Goal: Task Accomplishment & Management: Manage account settings

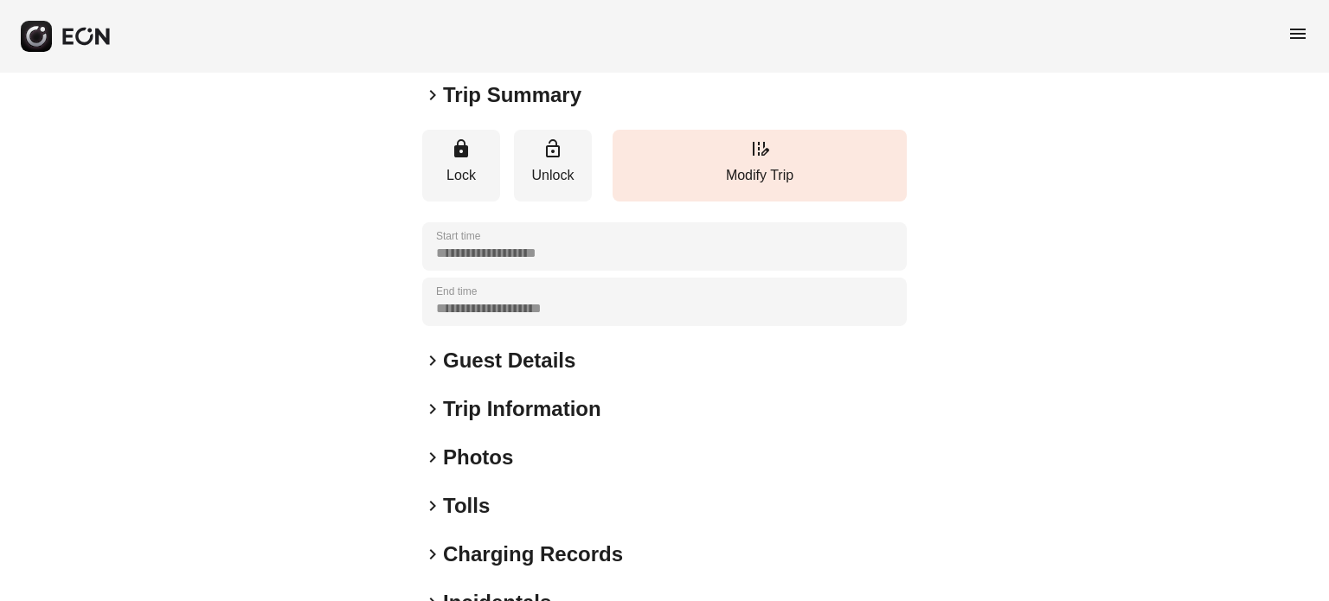
scroll to position [260, 0]
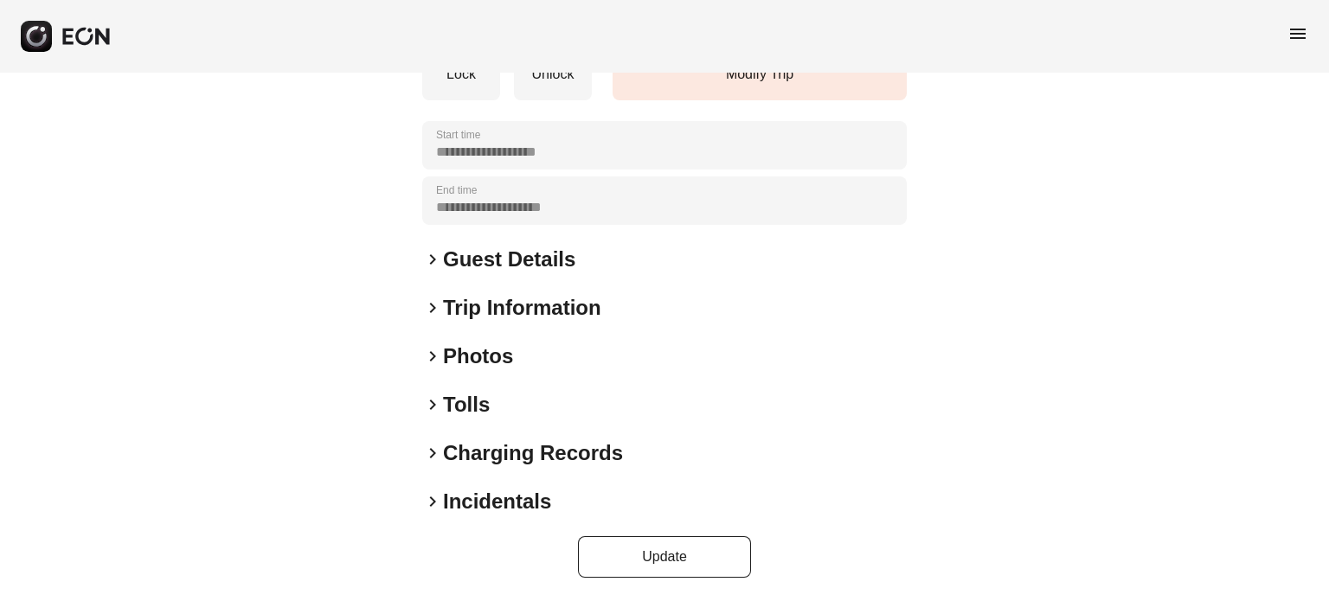
click at [450, 359] on h2 "Photos" at bounding box center [478, 357] width 70 height 28
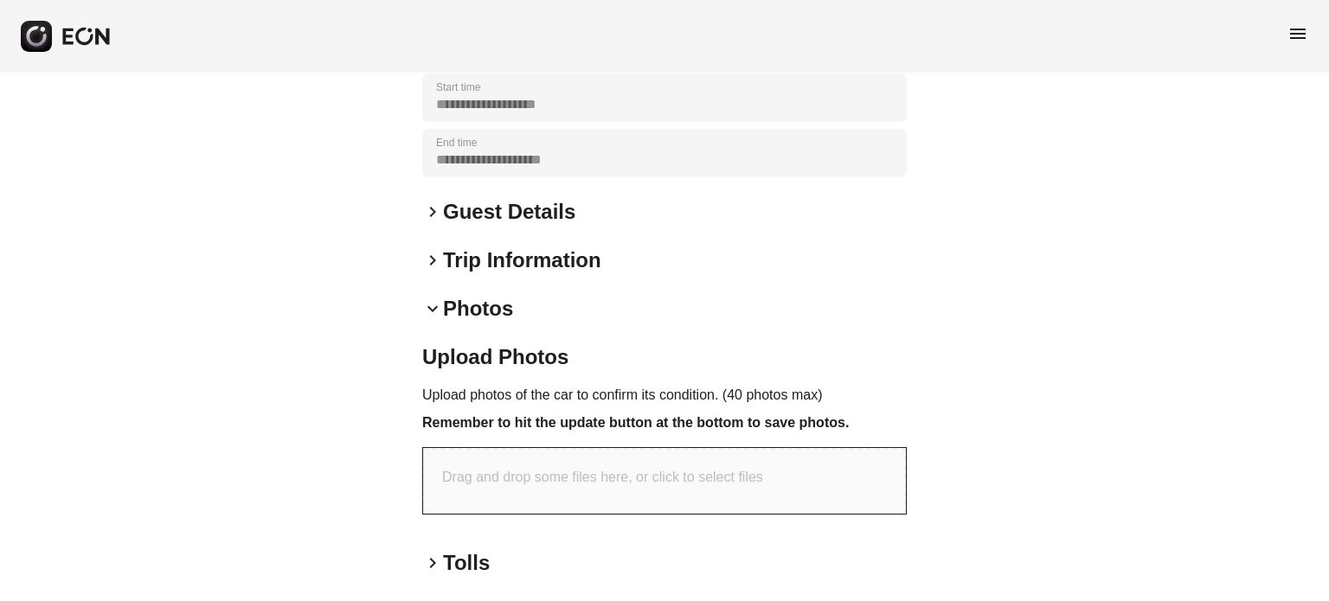
scroll to position [433, 0]
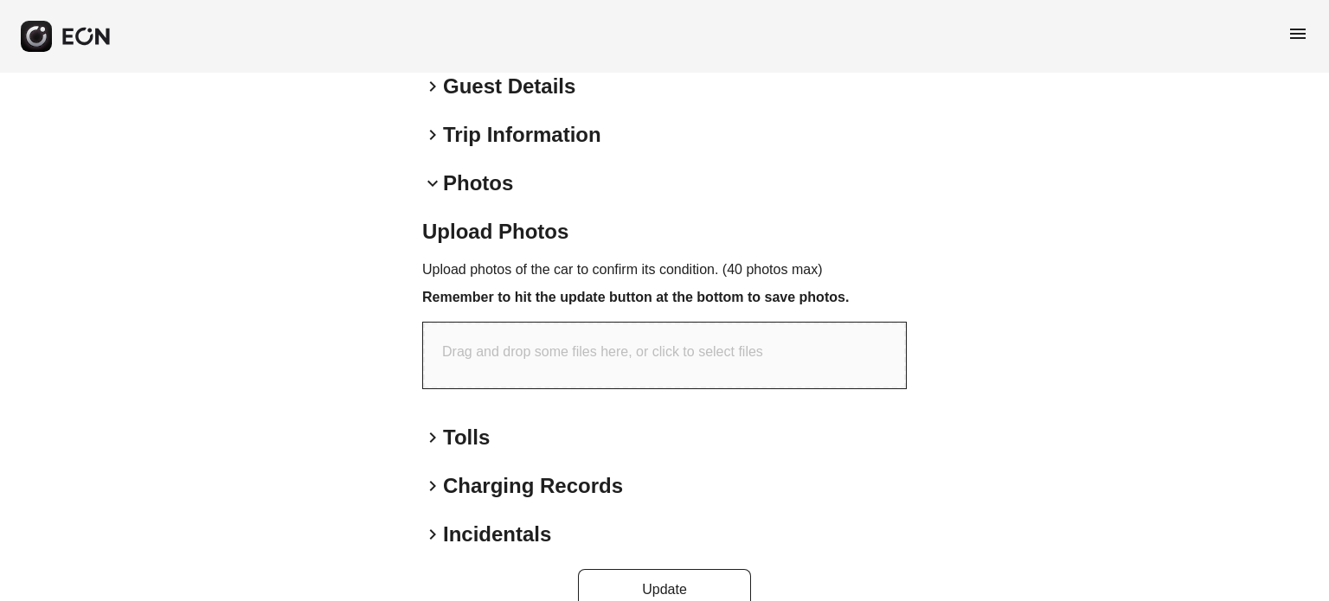
click at [557, 328] on div "Drag and drop some files here, or click to select files" at bounding box center [664, 356] width 483 height 66
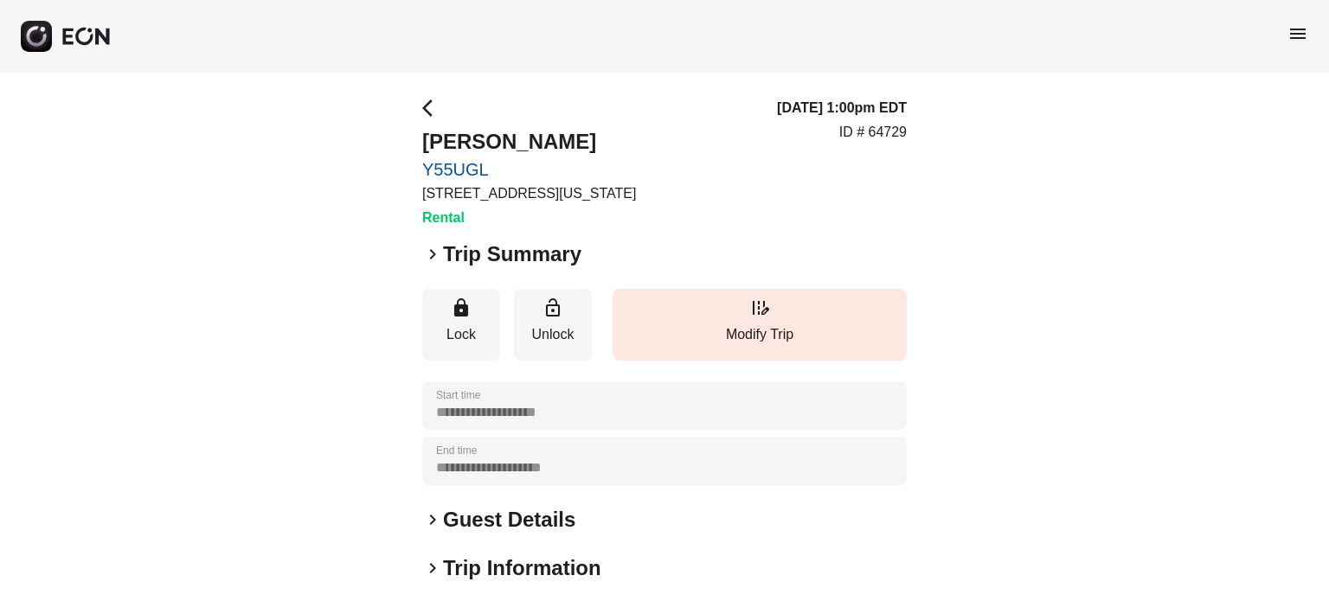
scroll to position [259, 0]
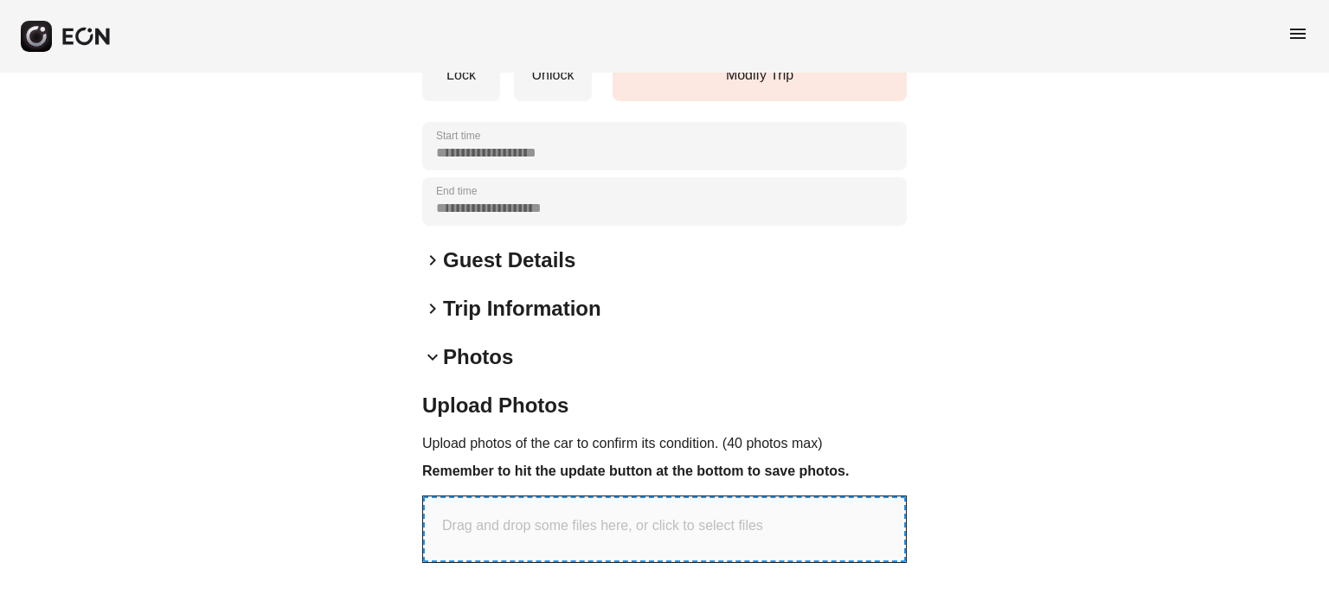
click at [611, 508] on div "Drag and drop some files here, or click to select files" at bounding box center [664, 529] width 483 height 66
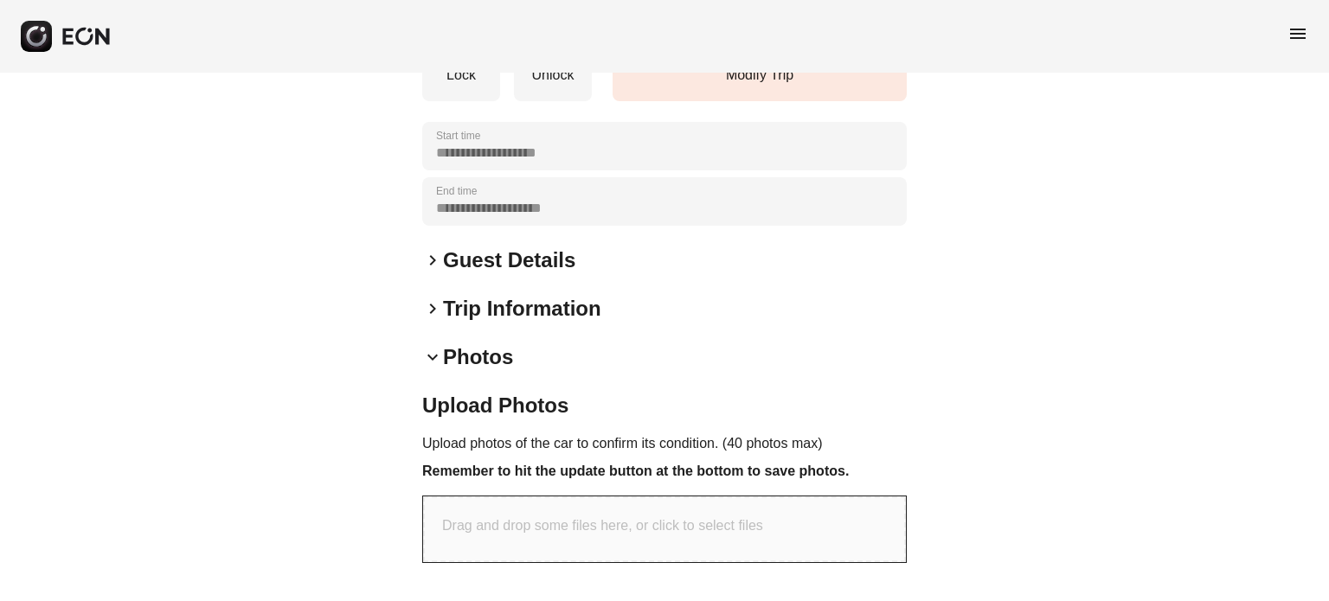
type input "**********"
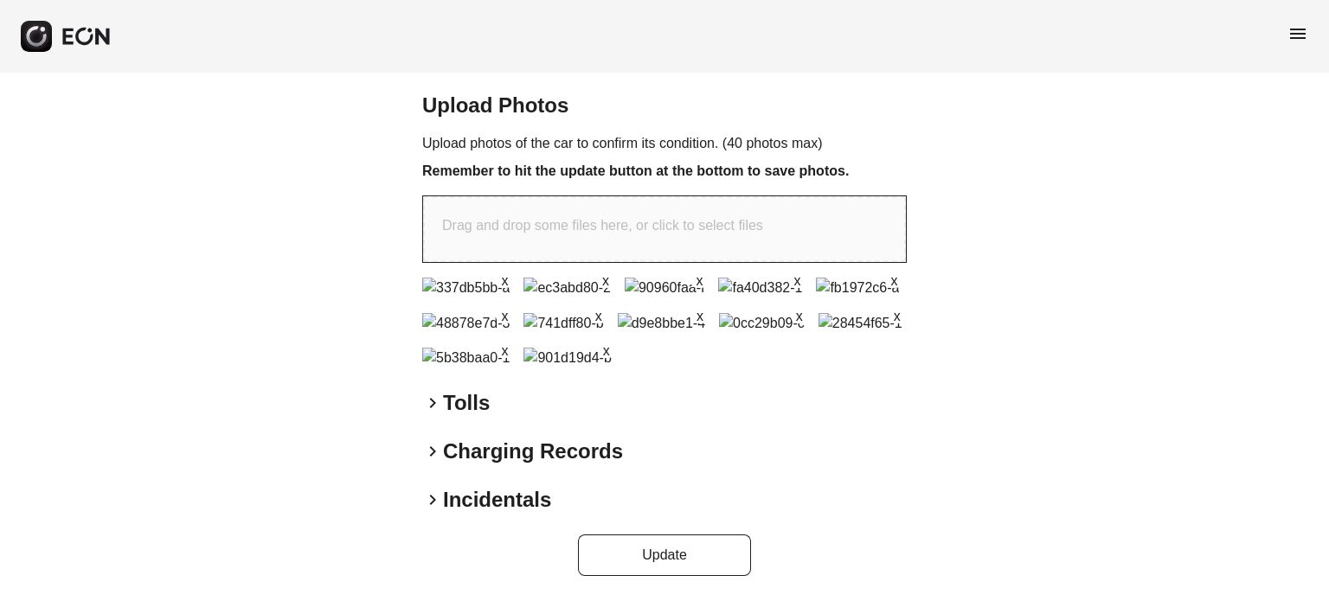
scroll to position [839, 0]
click at [662, 541] on button "Update" at bounding box center [664, 556] width 173 height 42
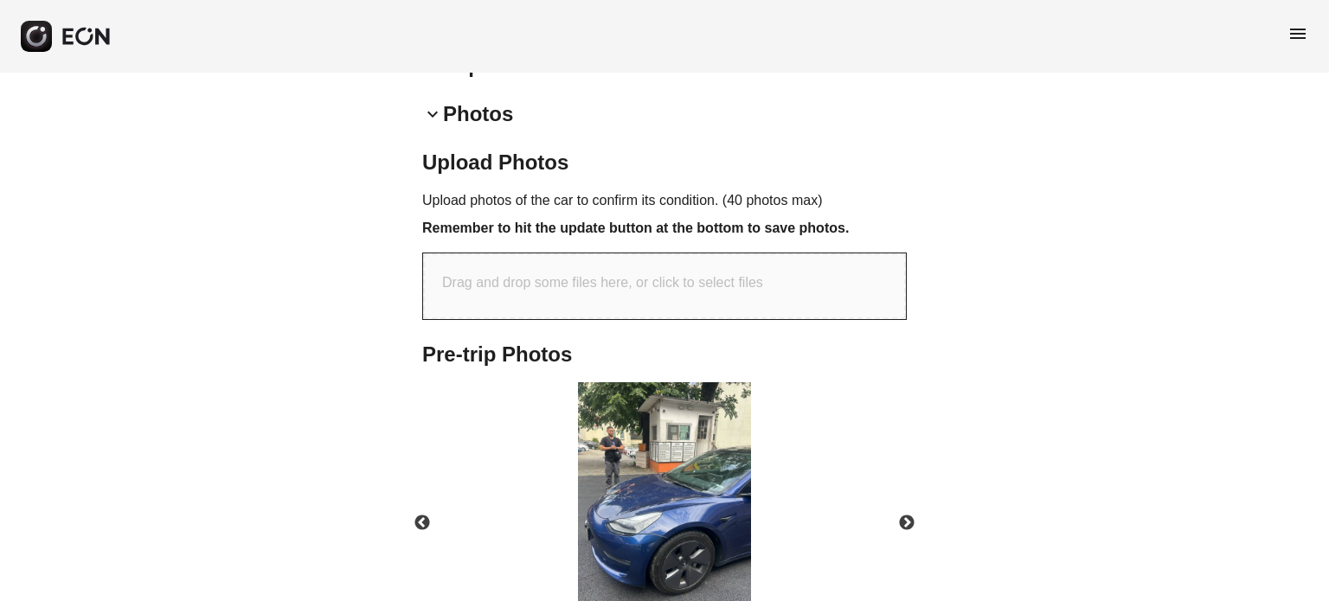
scroll to position [493, 0]
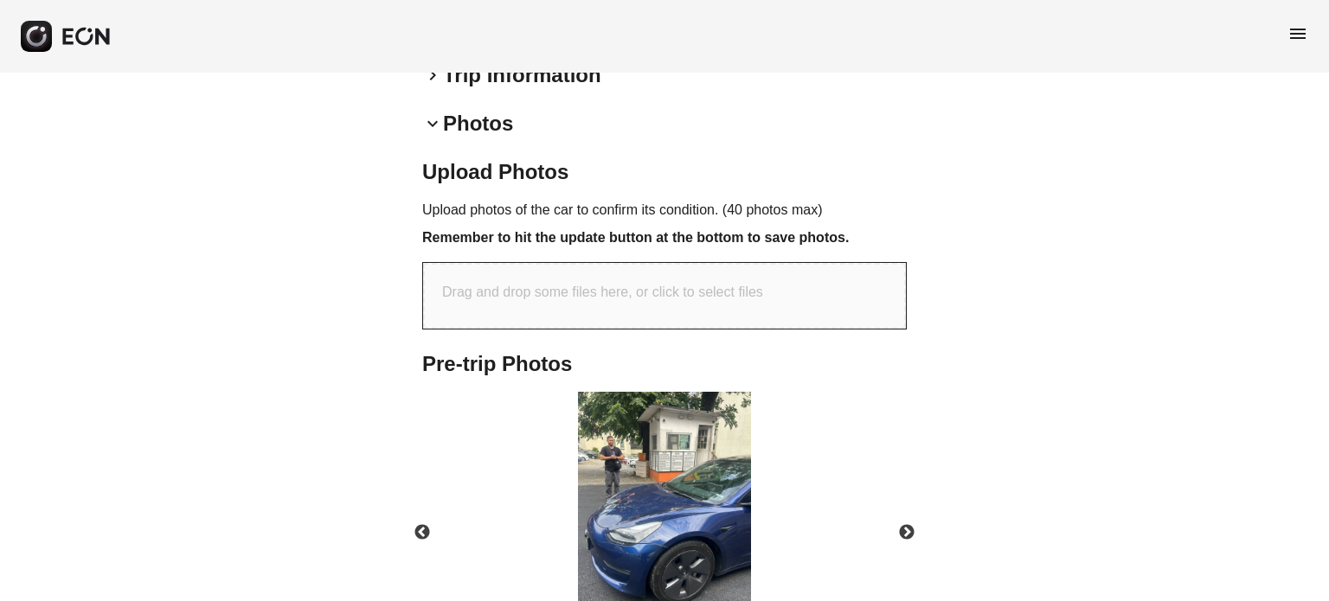
click at [606, 295] on p "Drag and drop some files here, or click to select files" at bounding box center [602, 292] width 321 height 21
type input "**********"
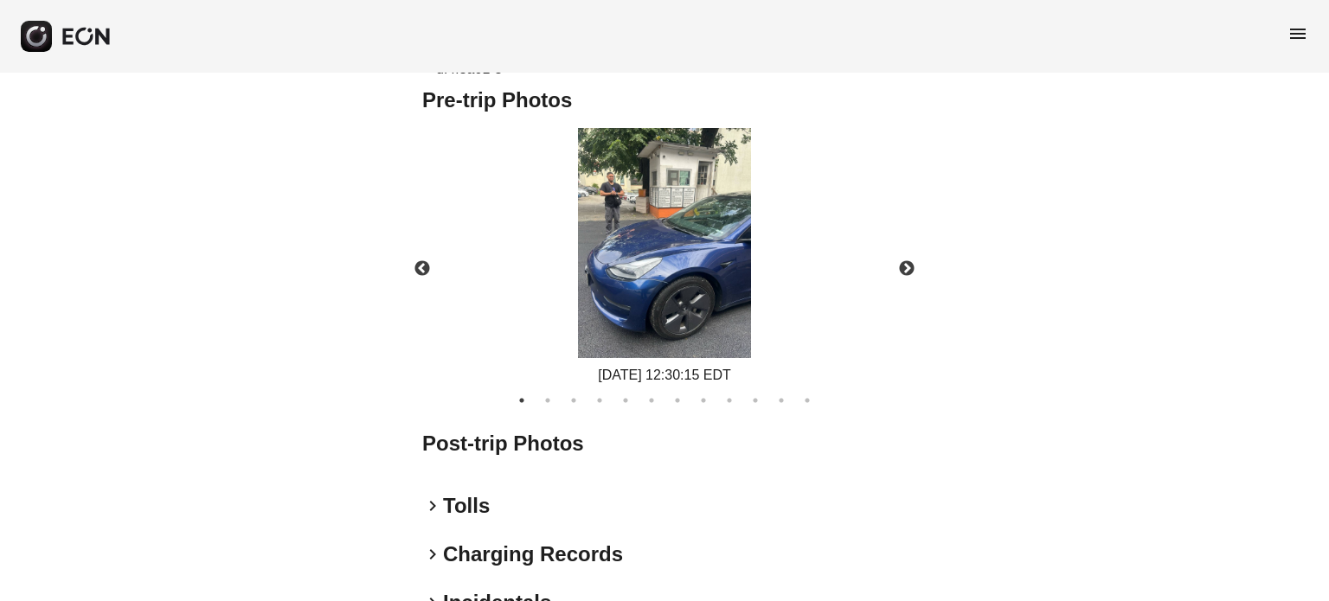
scroll to position [924, 0]
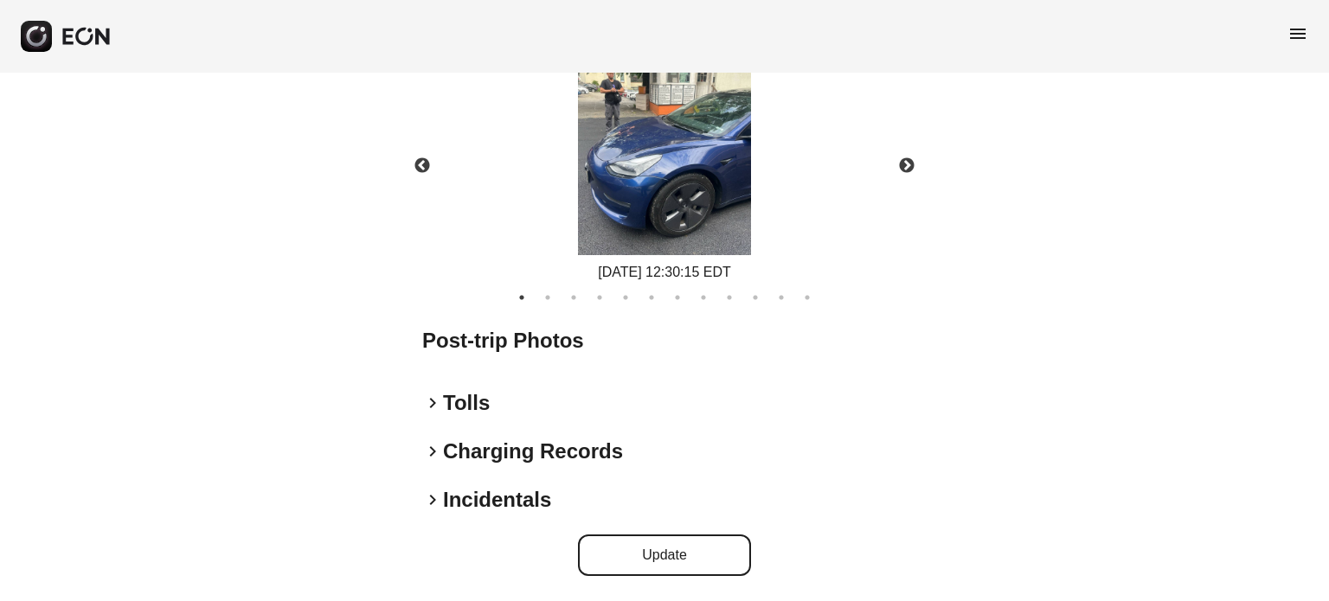
click at [663, 553] on button "Update" at bounding box center [664, 556] width 173 height 42
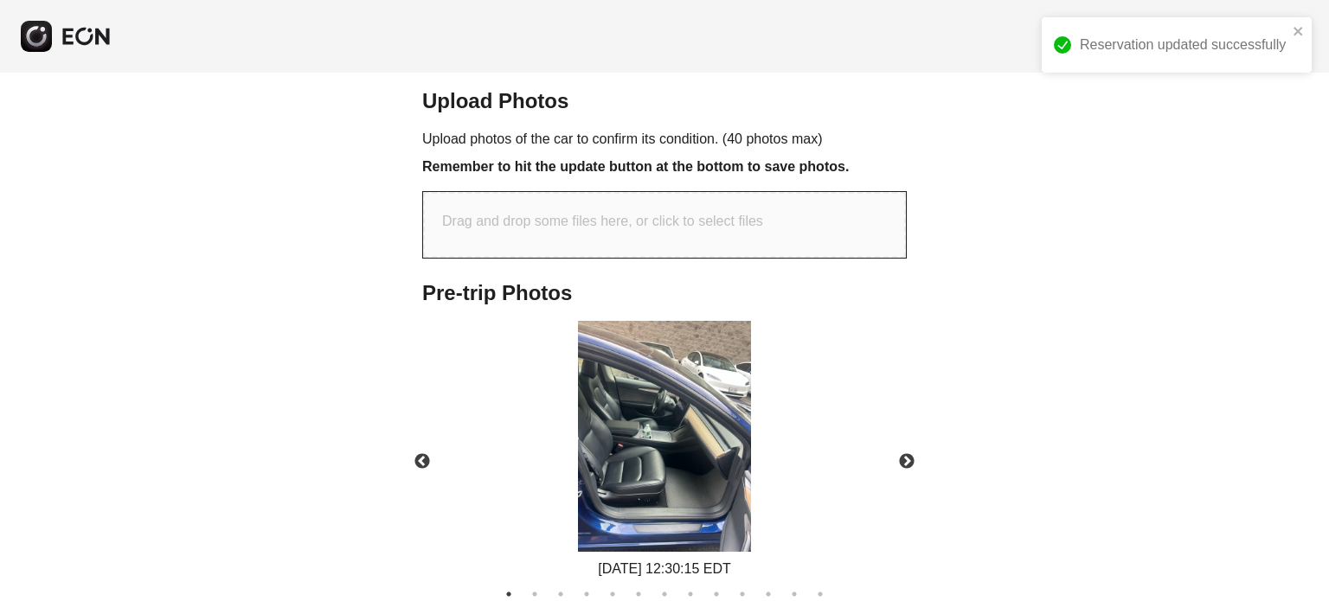
scroll to position [426, 0]
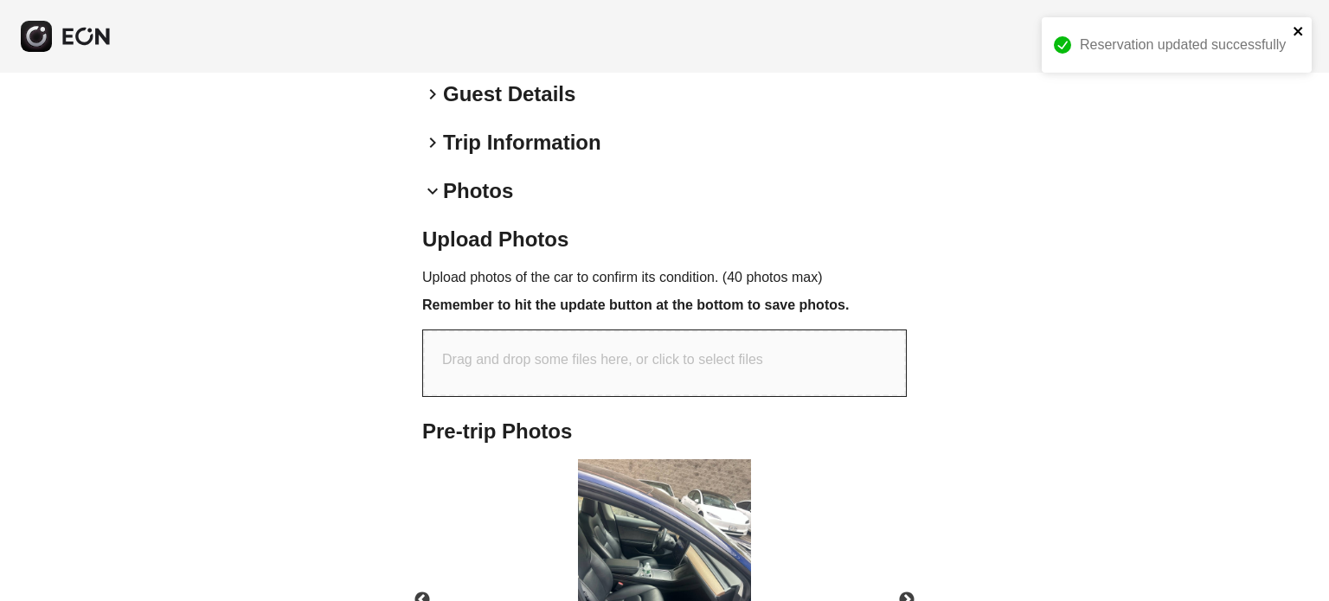
click at [1301, 29] on icon "close" at bounding box center [1297, 31] width 9 height 9
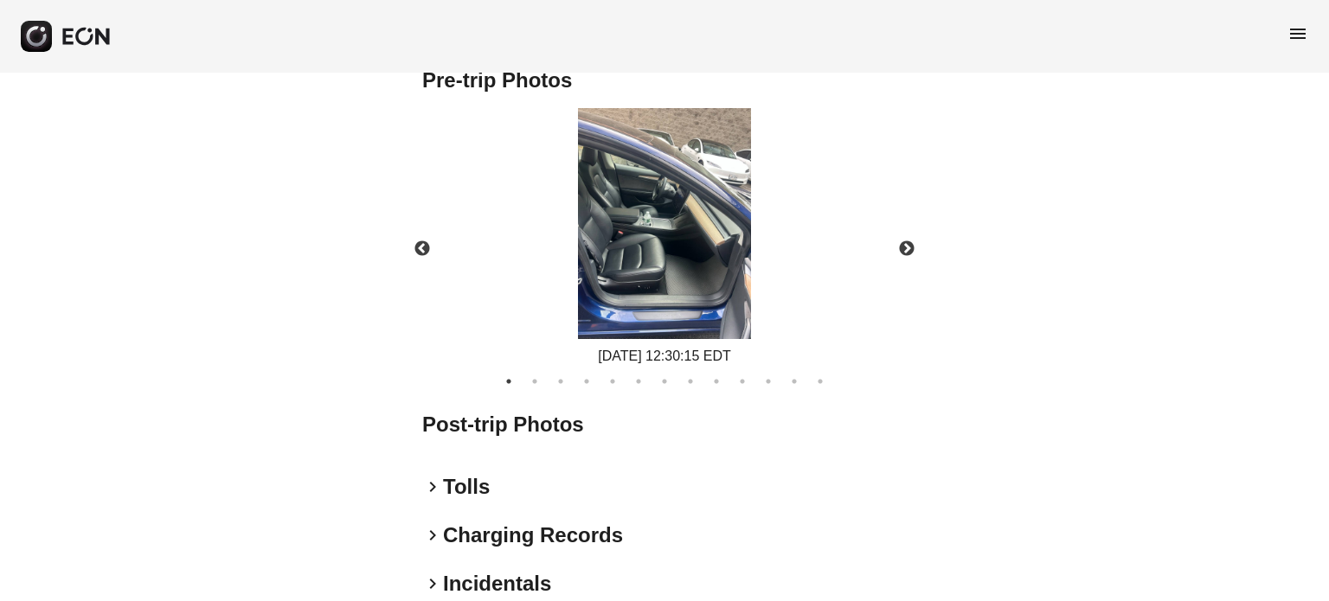
scroll to position [858, 0]
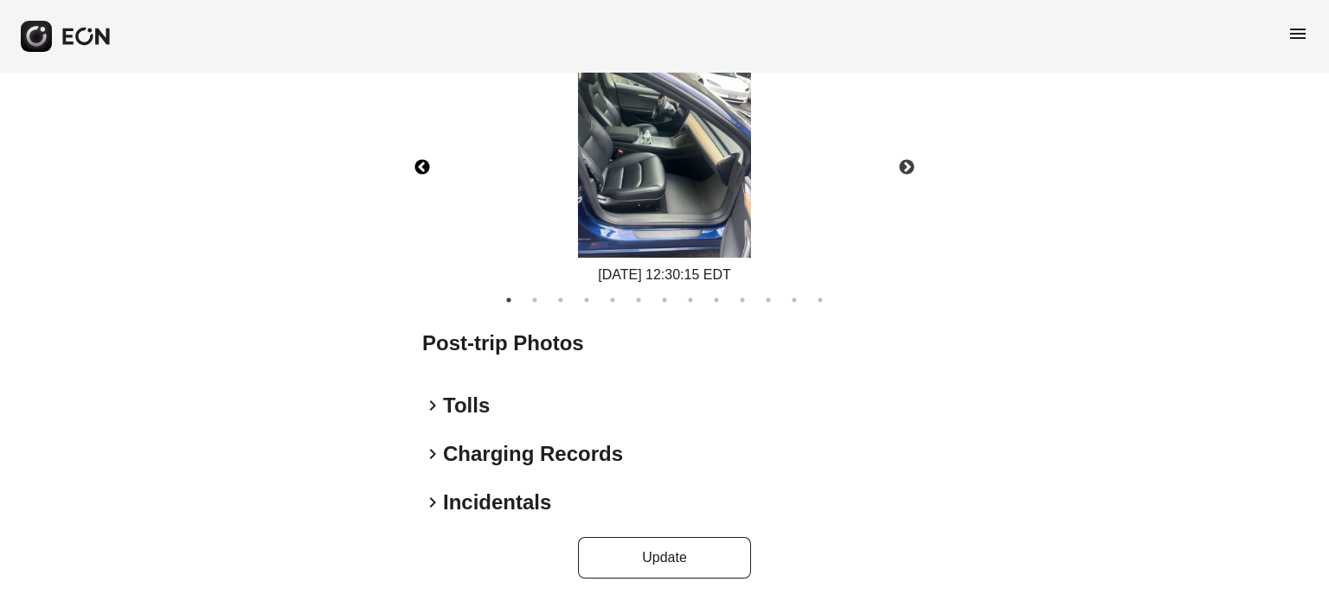
click at [427, 172] on button "Previous" at bounding box center [422, 168] width 61 height 61
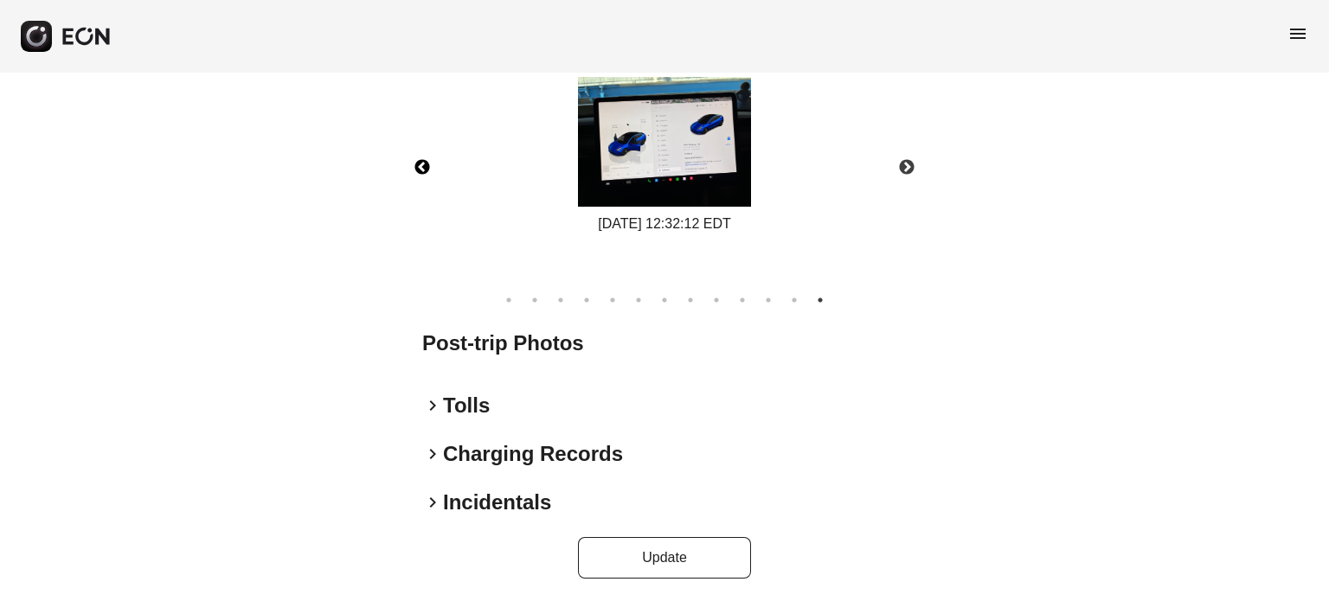
click at [427, 172] on button "Previous" at bounding box center [422, 168] width 61 height 61
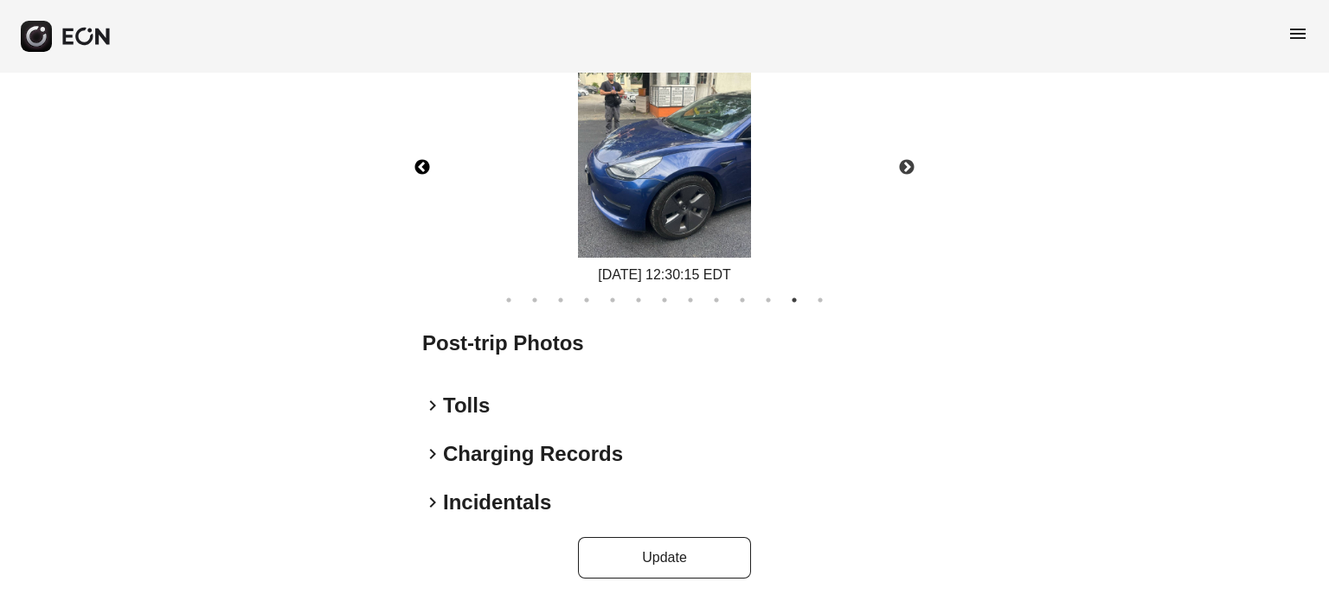
click at [426, 171] on button "Previous" at bounding box center [422, 168] width 61 height 61
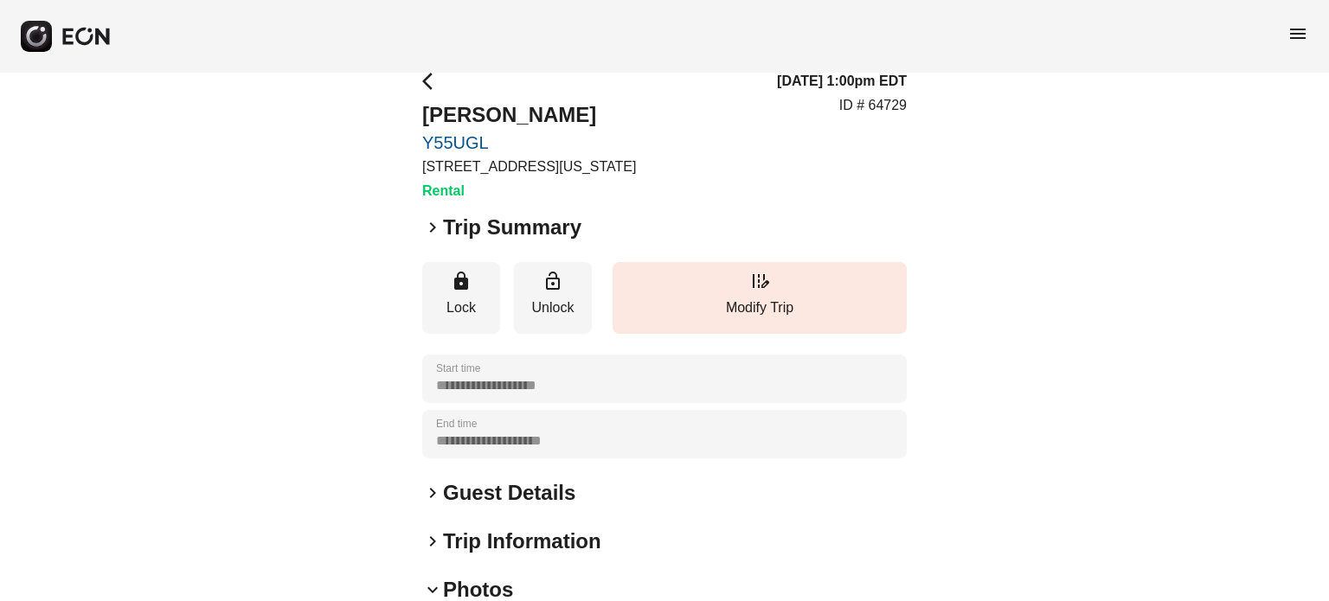
scroll to position [0, 0]
